Goal: Information Seeking & Learning: Learn about a topic

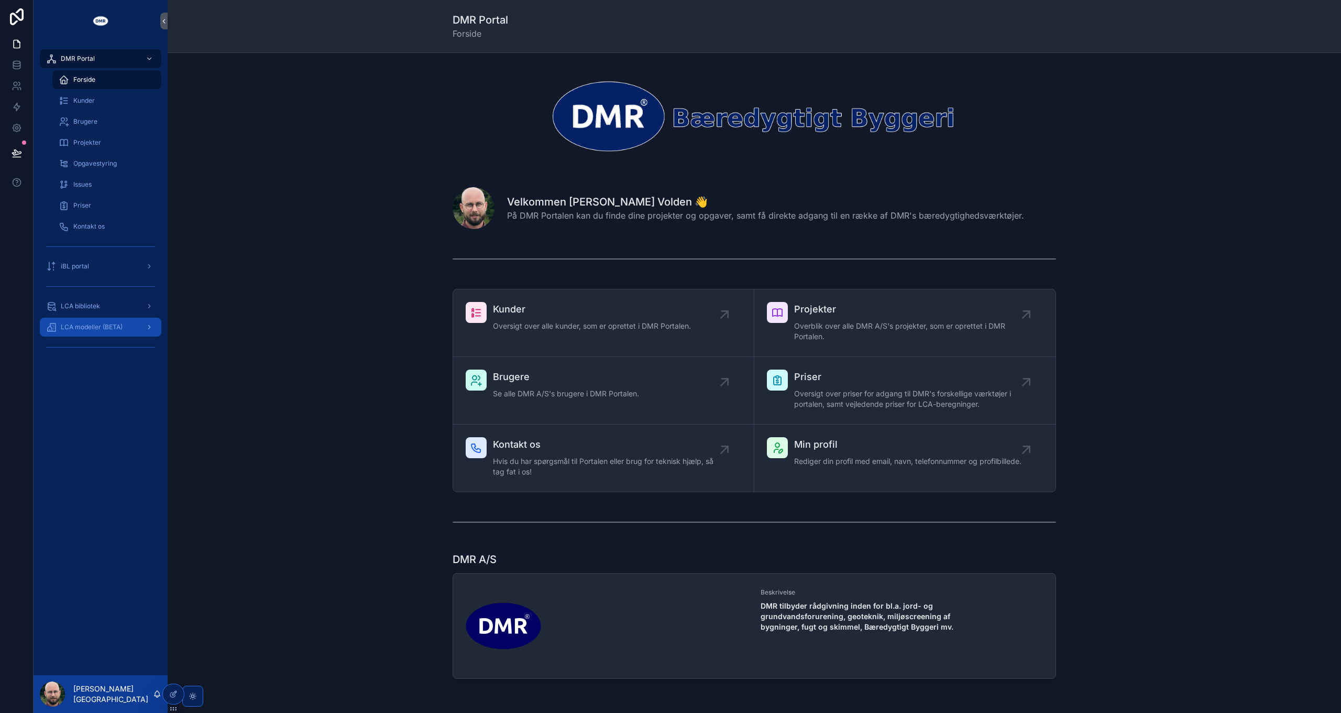
click at [97, 322] on div "LCA modeller (BETA)" at bounding box center [100, 327] width 109 height 17
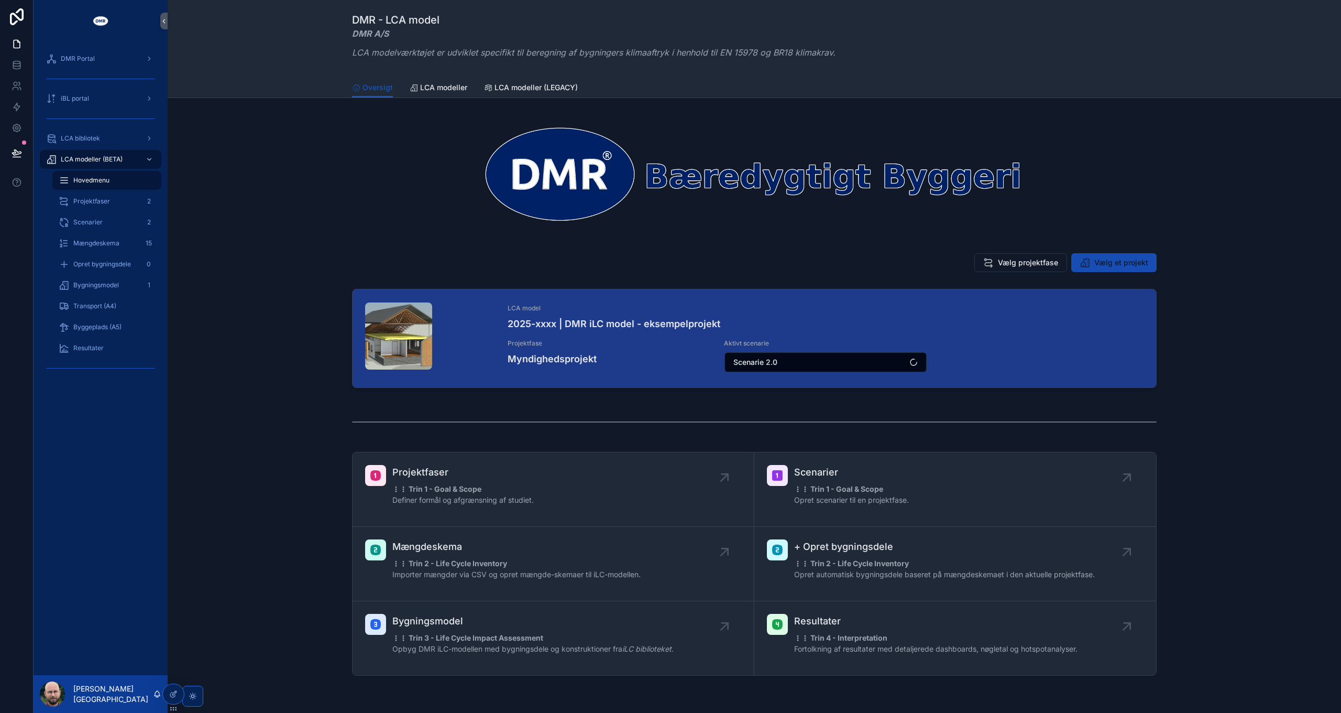
click at [1117, 261] on span "Vælg et projekt" at bounding box center [1122, 262] width 54 height 10
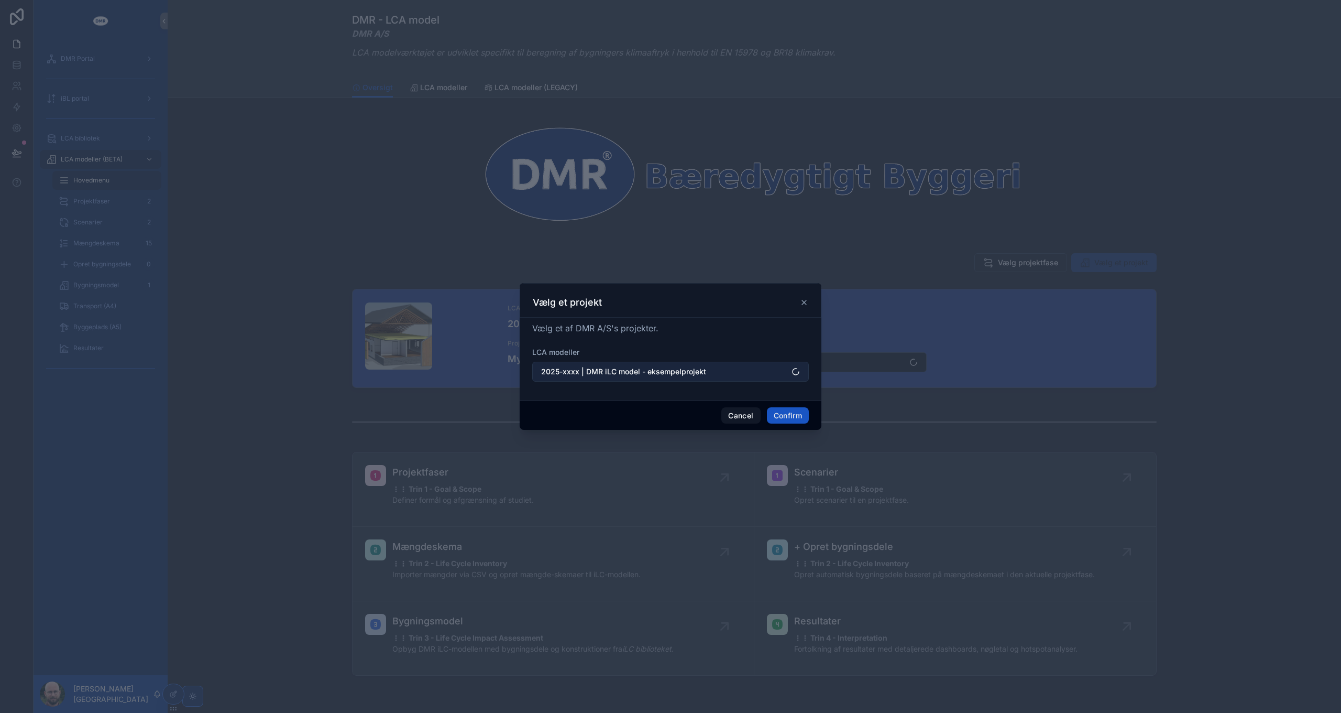
click at [616, 372] on span "2025-xxxx | DMR iLC model - eksempelprojekt" at bounding box center [623, 371] width 165 height 10
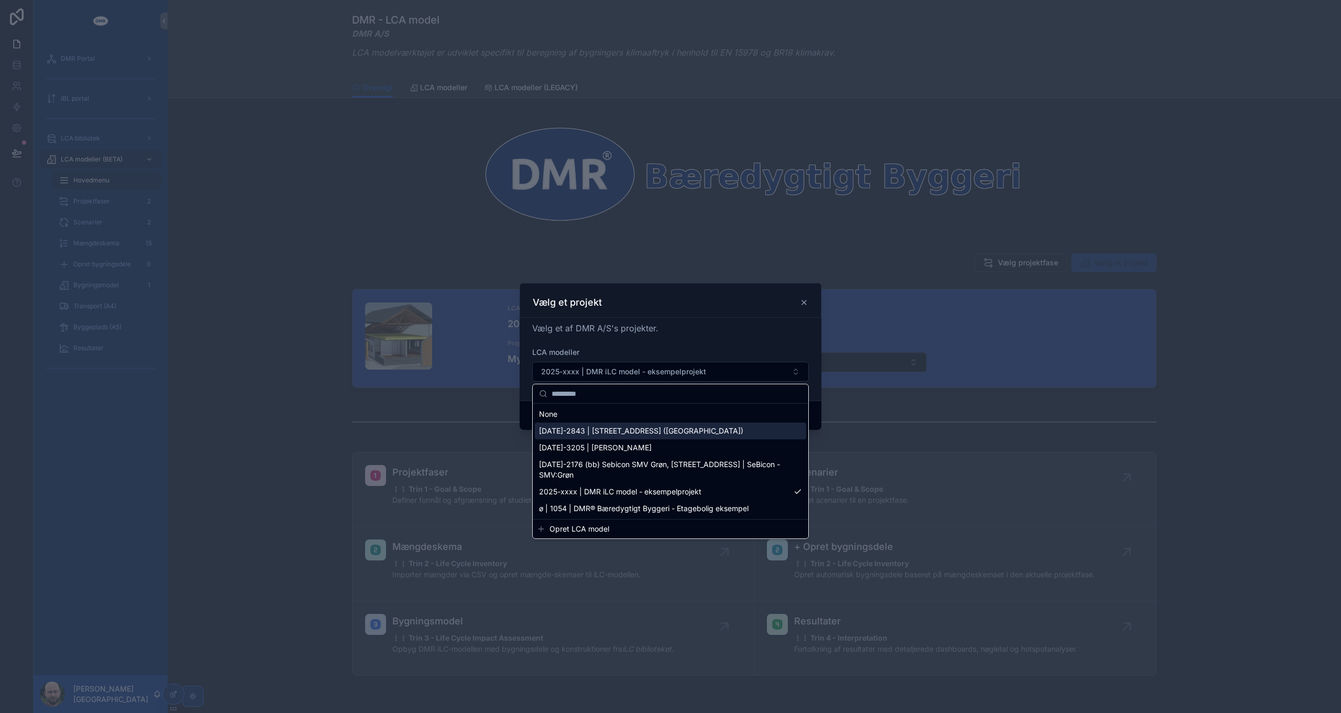
click at [652, 430] on span "[DATE]-2843 | [STREET_ADDRESS] ([GEOGRAPHIC_DATA])" at bounding box center [641, 430] width 204 height 10
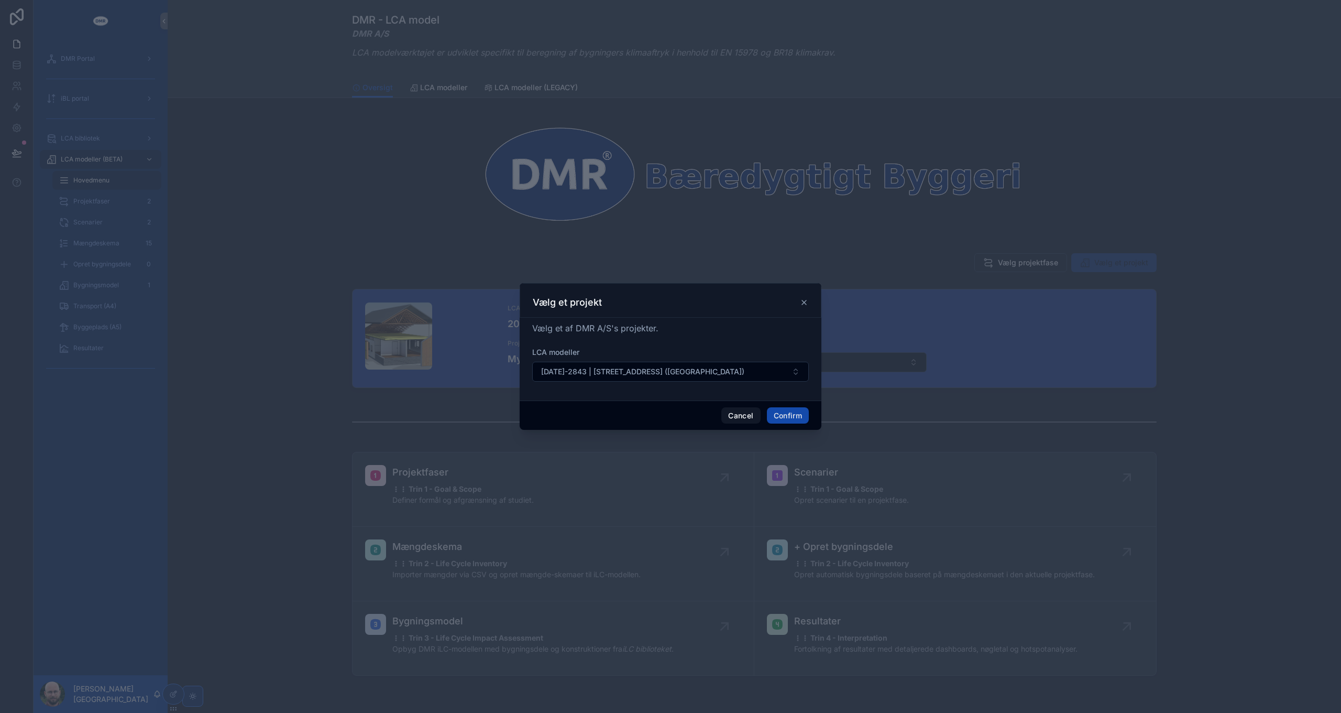
click at [794, 411] on button "Confirm" at bounding box center [788, 415] width 42 height 17
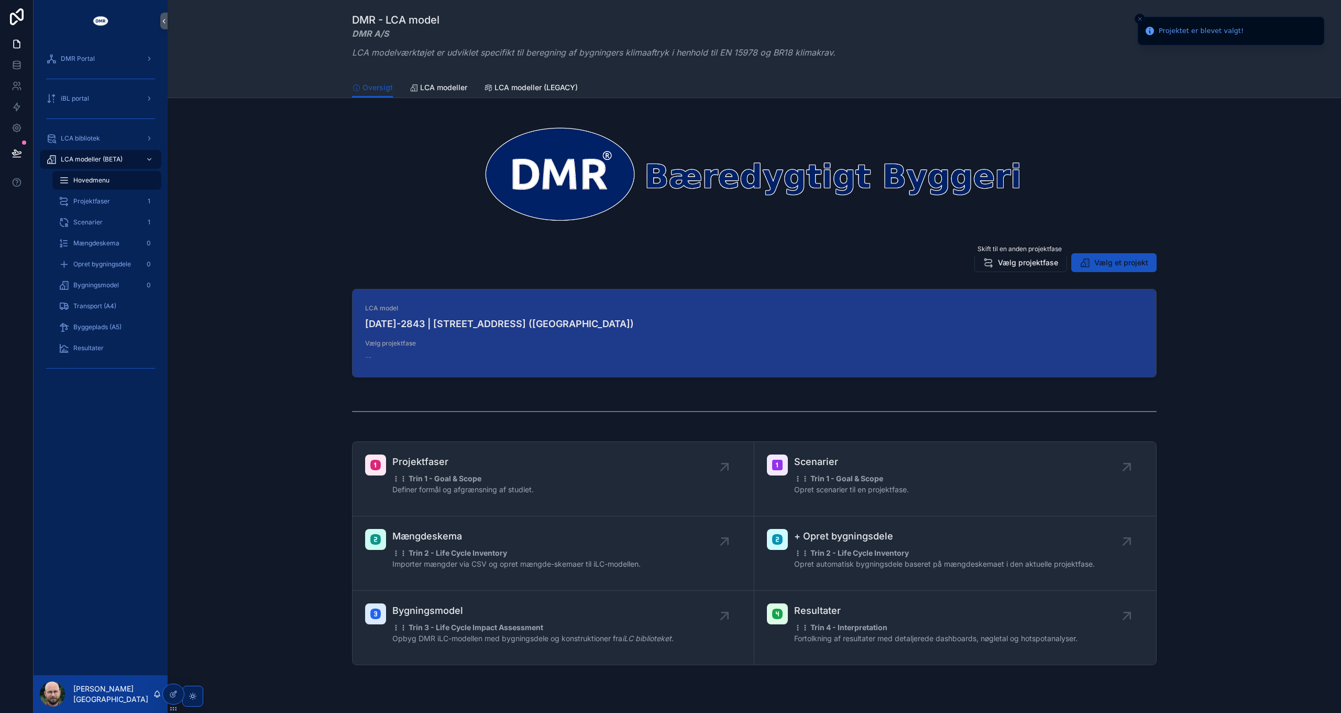
click at [1015, 267] on span "Vælg projektfase" at bounding box center [1028, 262] width 60 height 10
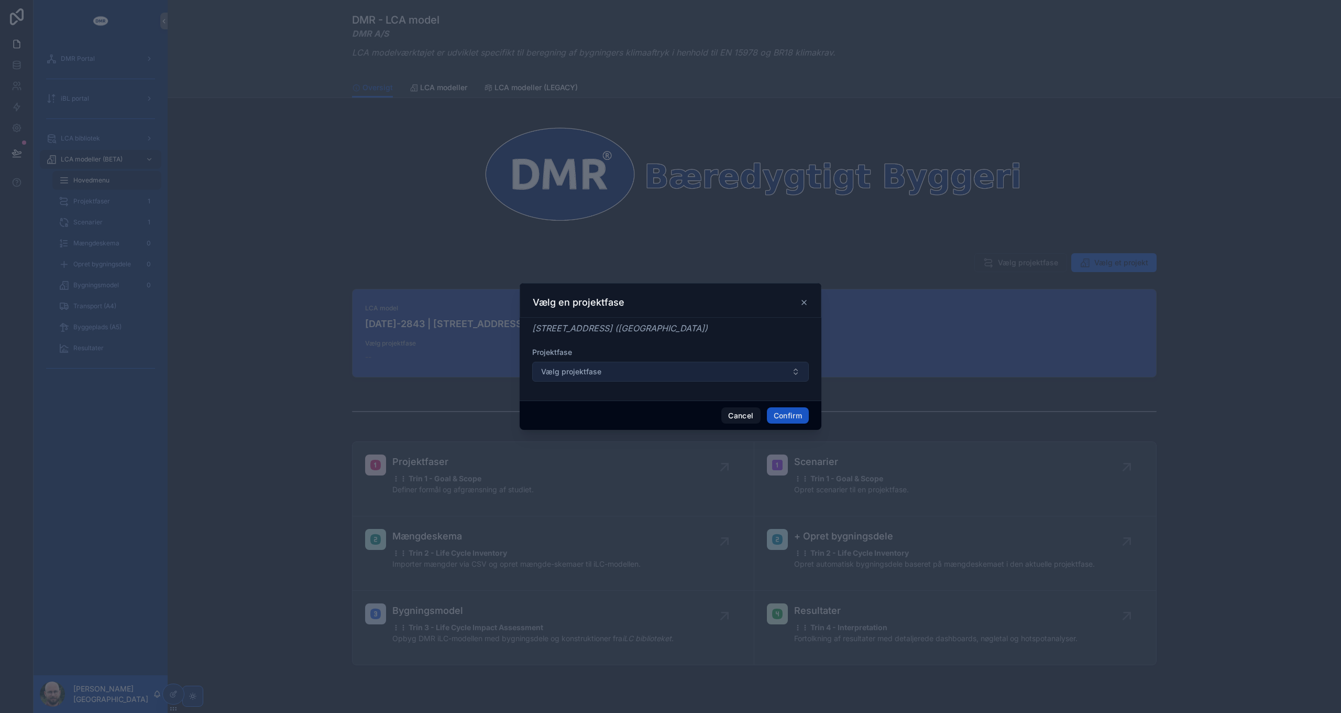
click at [612, 376] on button "Vælg projektfase" at bounding box center [670, 372] width 277 height 20
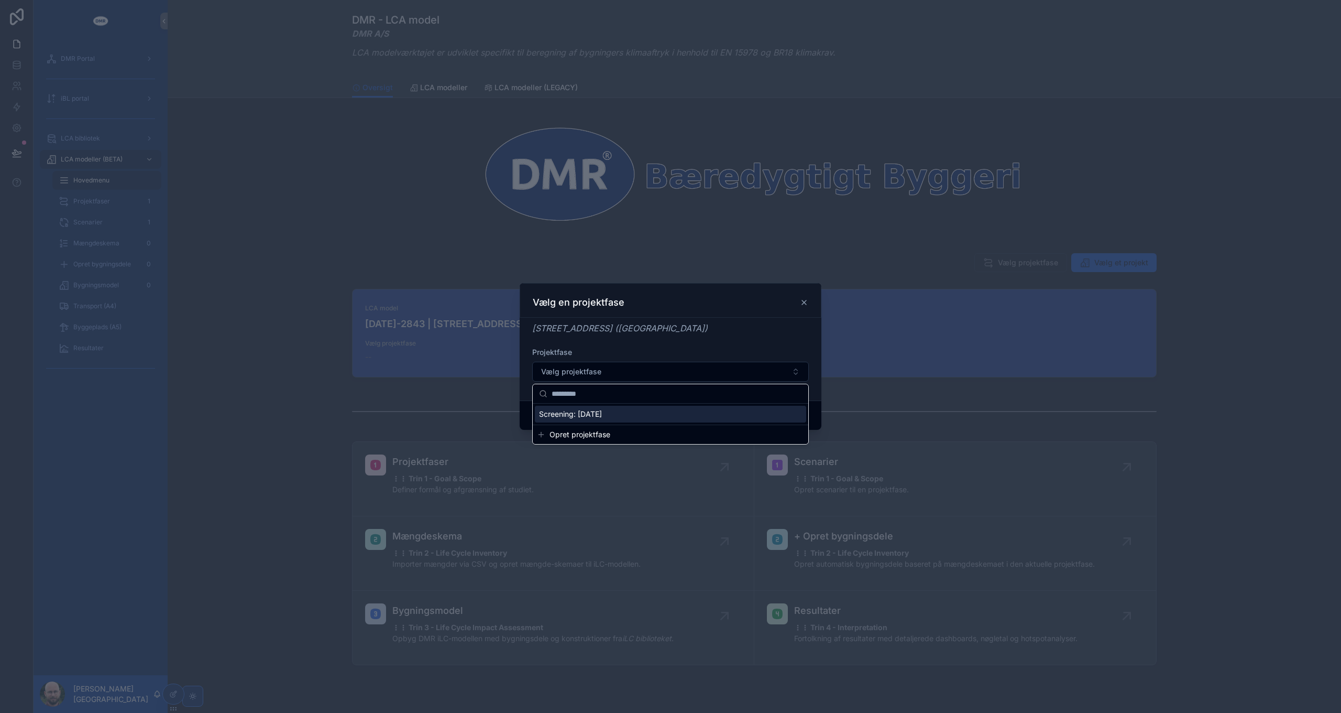
click at [602, 412] on span "Screening: [DATE]" at bounding box center [570, 414] width 63 height 10
click at [786, 415] on button "Confirm" at bounding box center [788, 415] width 42 height 17
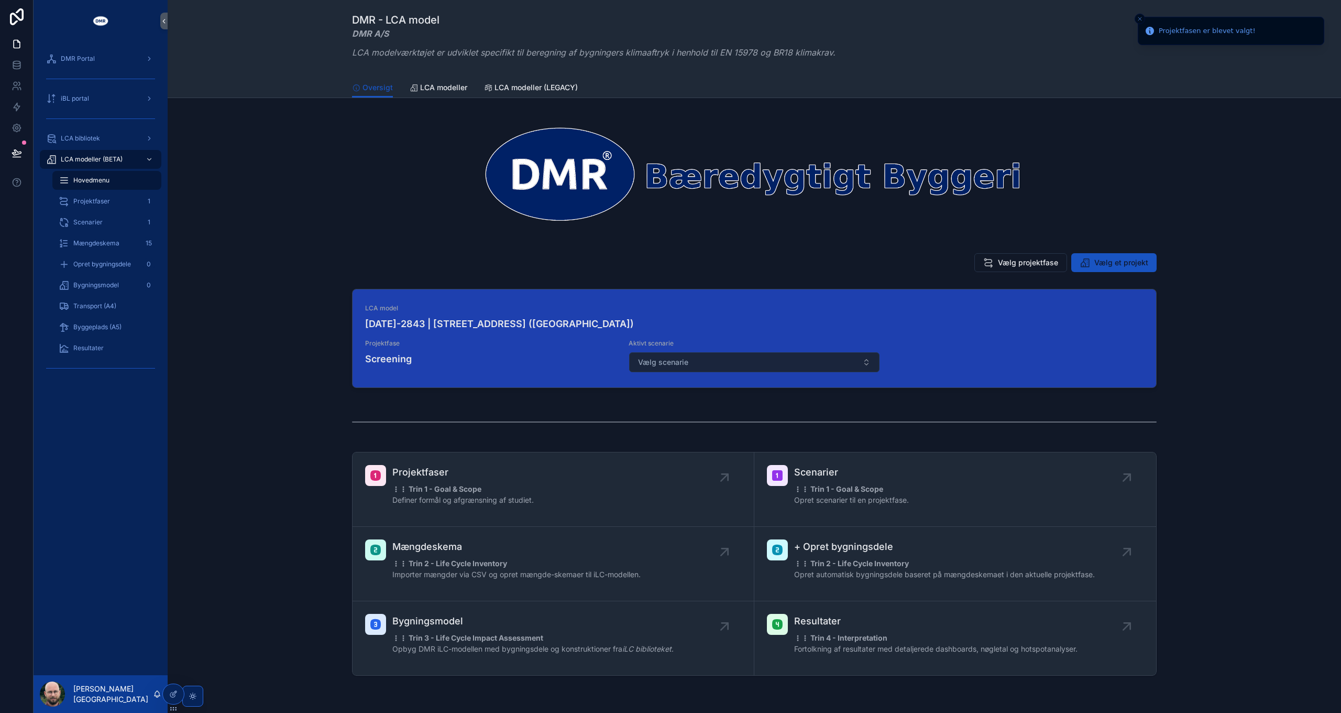
click at [686, 363] on button "Vælg scenarie" at bounding box center [754, 362] width 250 height 20
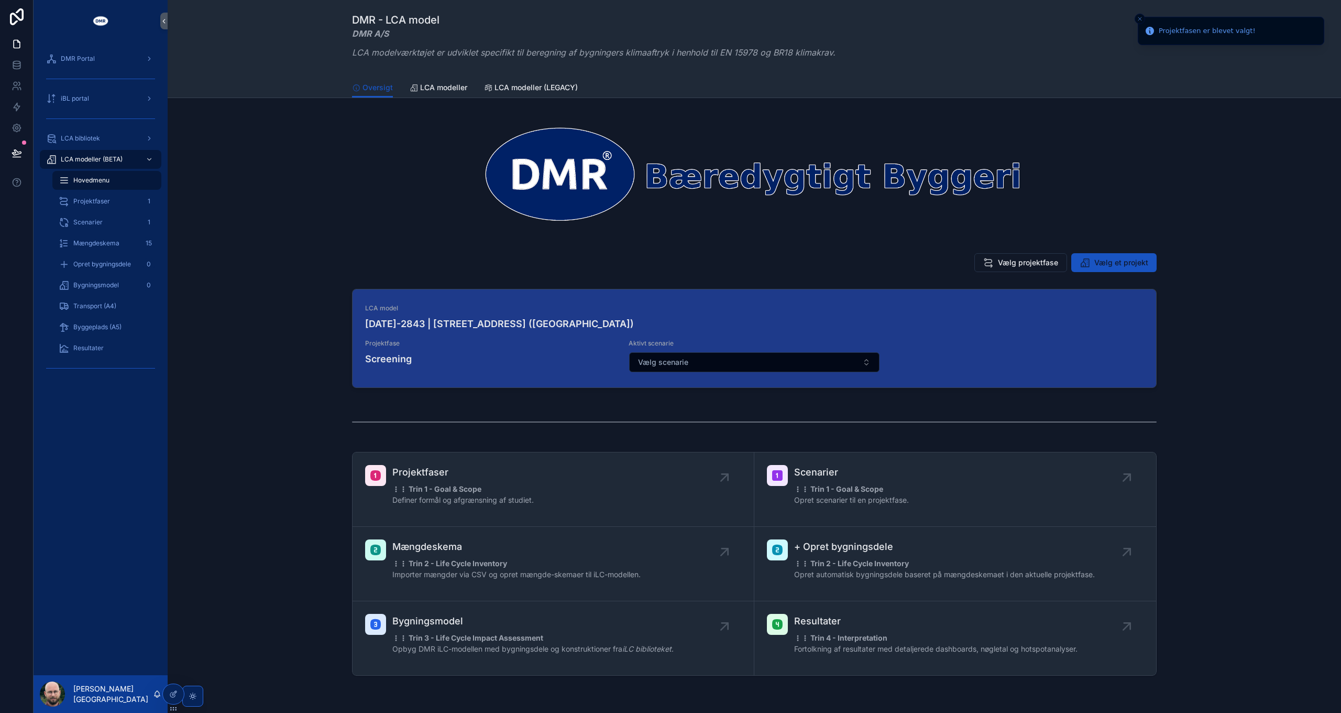
click at [692, 360] on button "Vælg scenarie" at bounding box center [754, 362] width 250 height 20
click at [681, 403] on div "Scenarie 1.0" at bounding box center [751, 404] width 245 height 17
click at [93, 220] on span "Scenarier" at bounding box center [87, 222] width 29 height 8
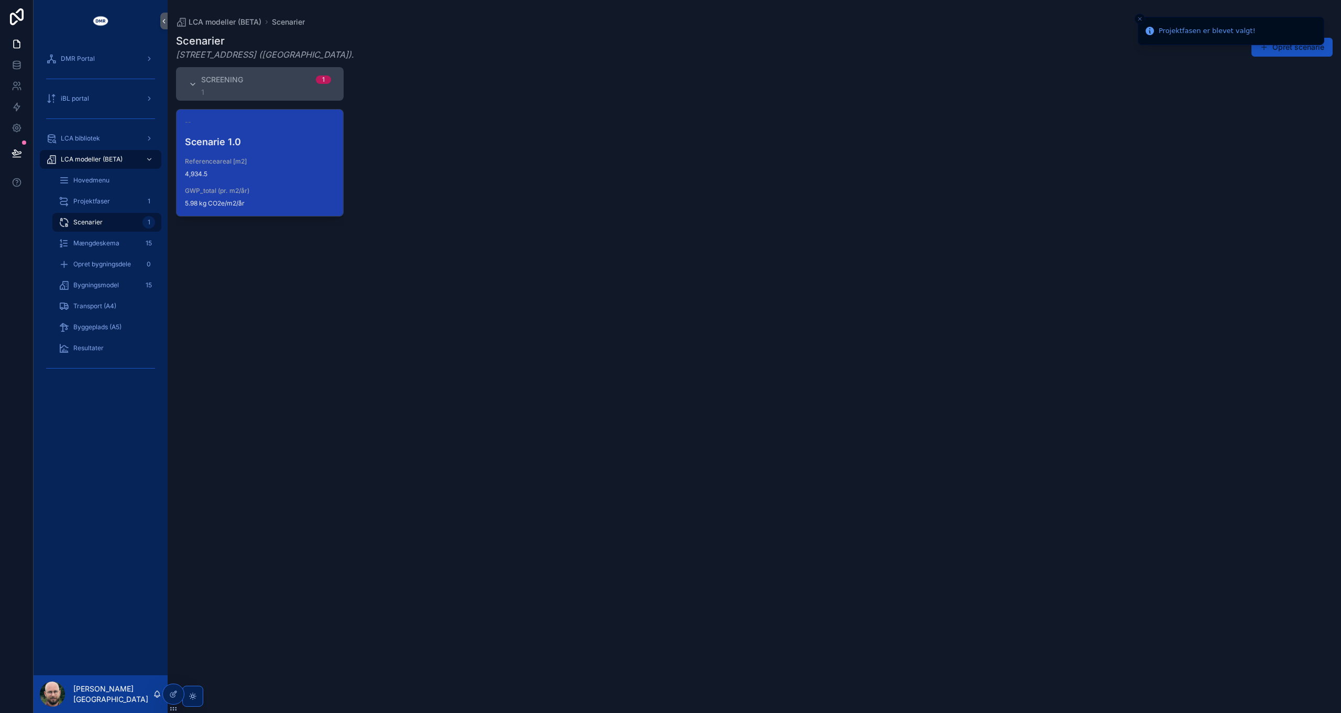
click at [272, 171] on span "4,934.5" at bounding box center [260, 174] width 150 height 8
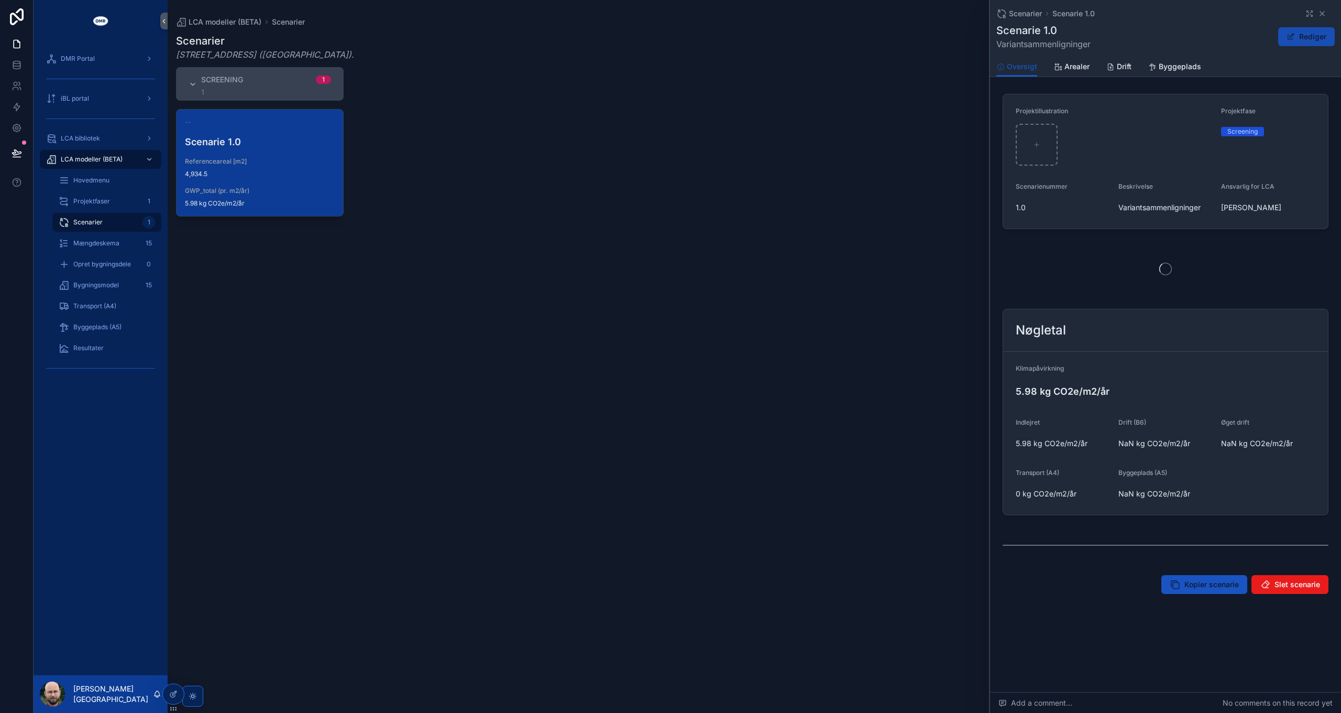
click at [1301, 35] on button "Rediger" at bounding box center [1307, 36] width 57 height 19
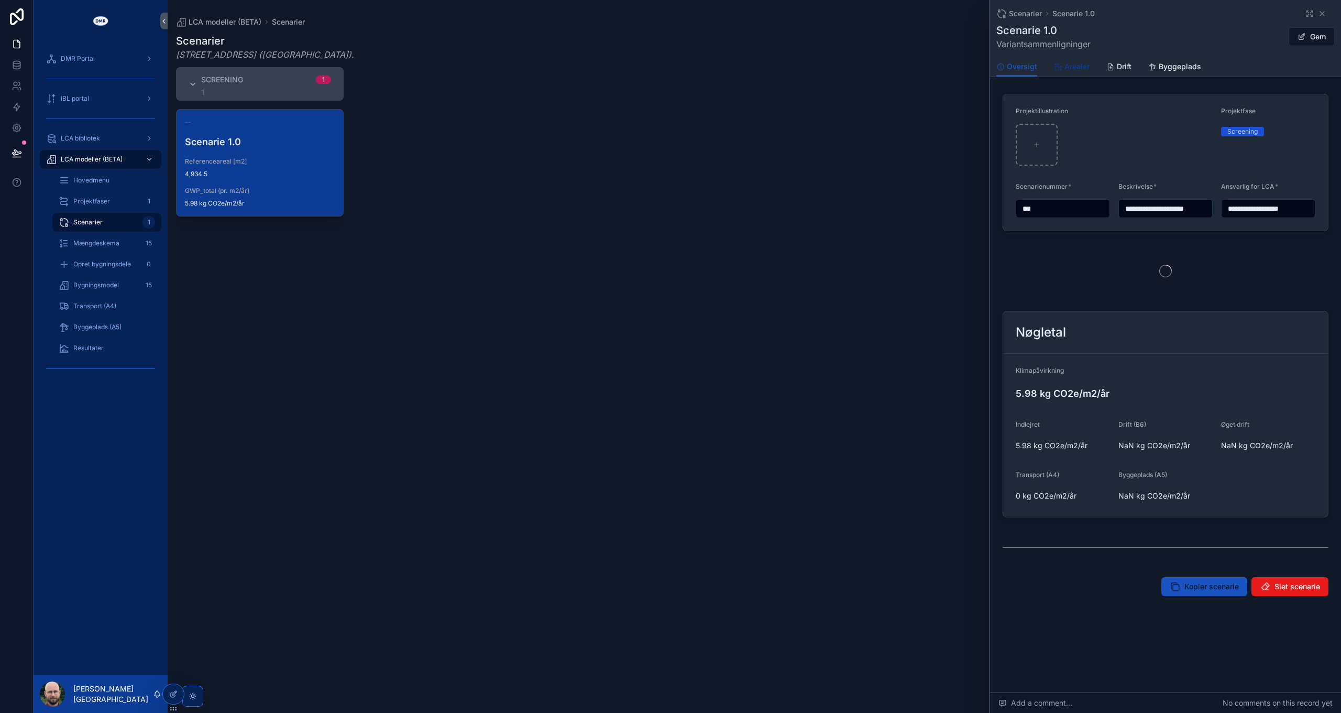
click at [1069, 67] on span "Arealer" at bounding box center [1077, 66] width 25 height 10
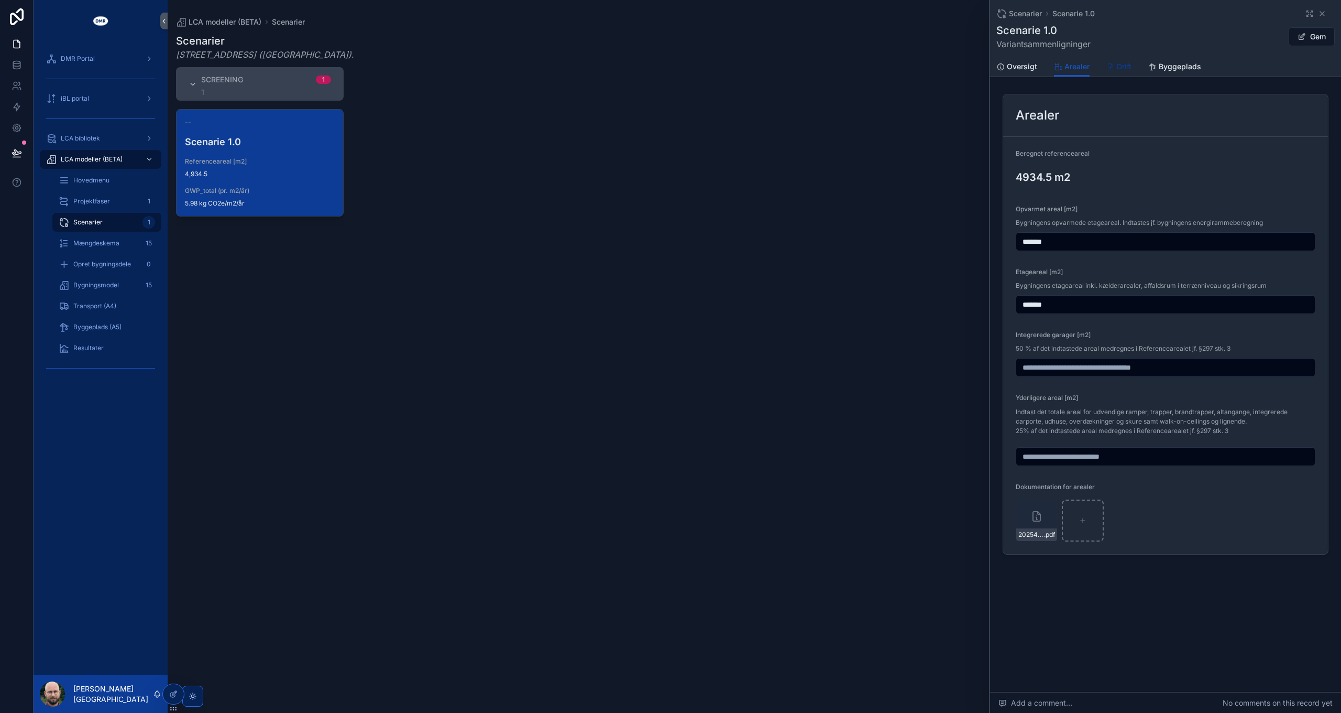
click at [1131, 65] on span "Drift" at bounding box center [1124, 66] width 15 height 10
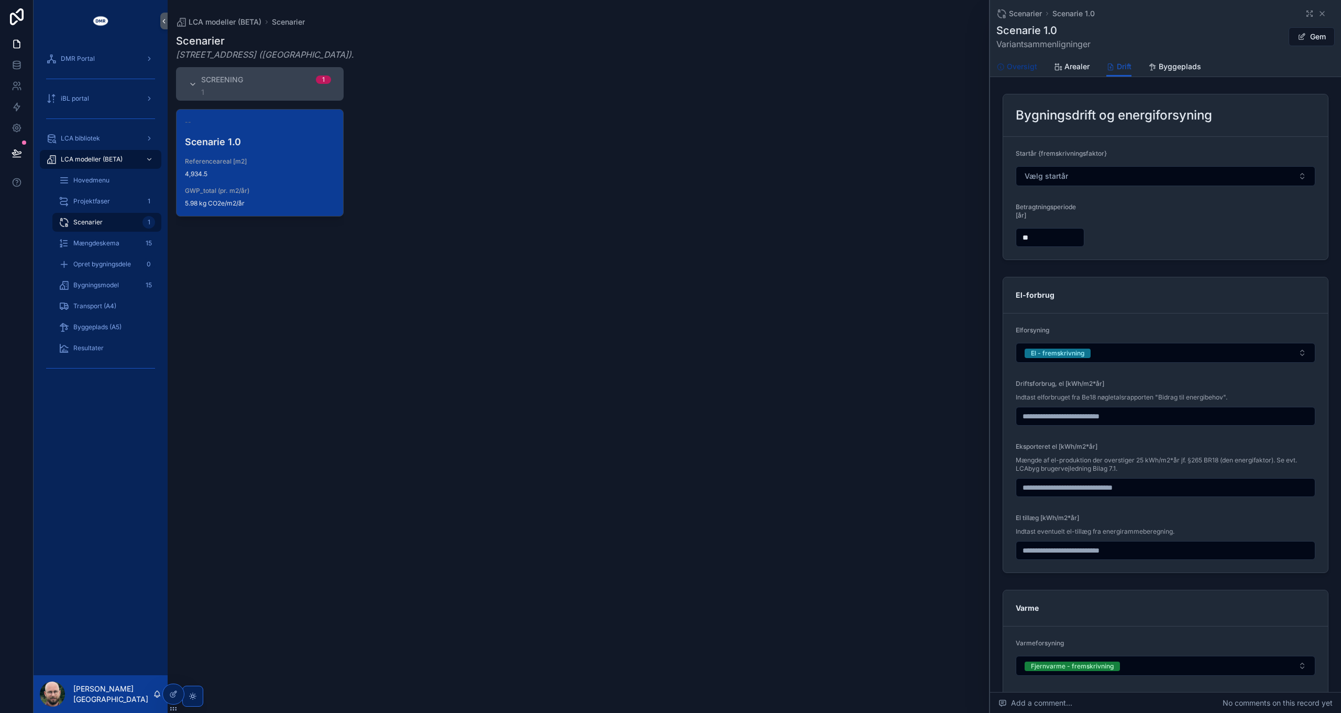
click at [1019, 67] on span "Oversigt" at bounding box center [1022, 66] width 30 height 10
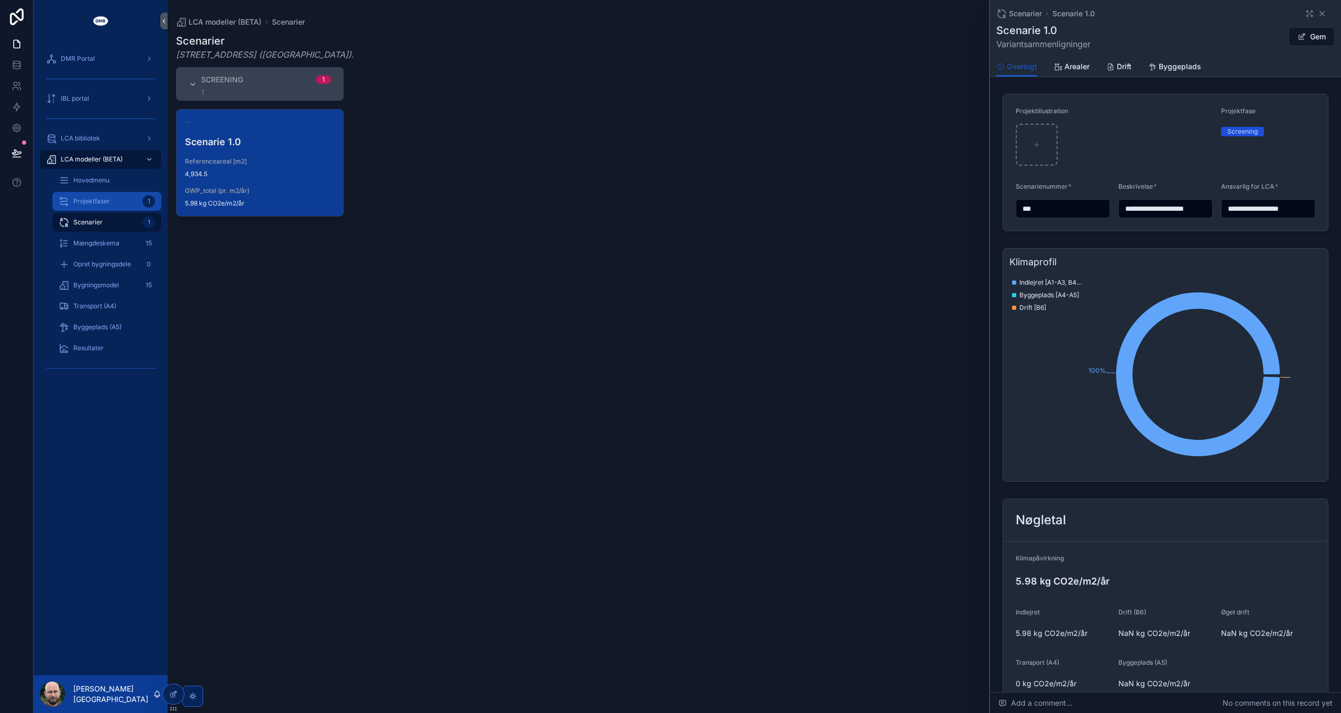
click at [102, 204] on span "Projektfaser" at bounding box center [91, 201] width 37 height 8
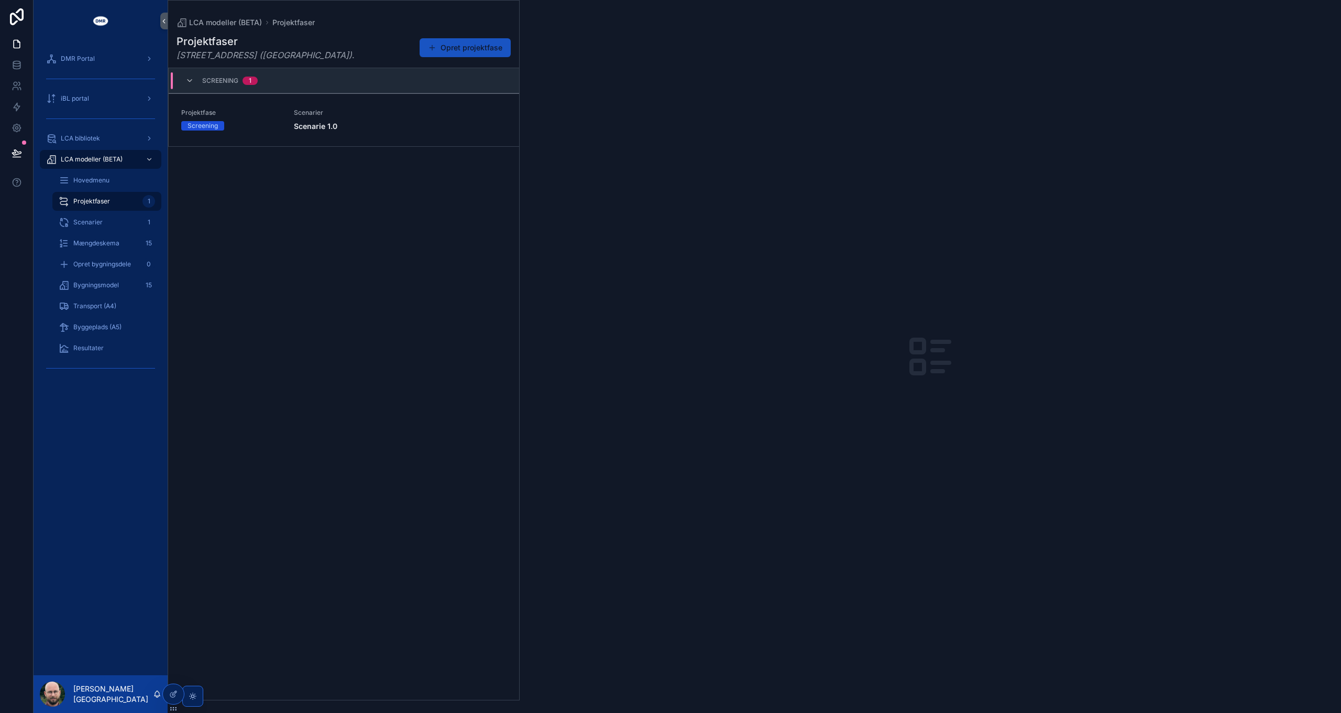
click at [311, 129] on strong "Scenarie 1.0" at bounding box center [315, 126] width 43 height 9
